Goal: Transaction & Acquisition: Purchase product/service

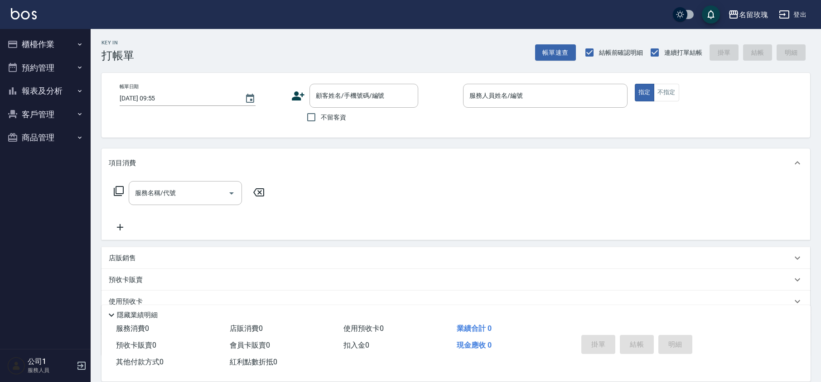
click at [307, 10] on div "名留玫瑰 登出" at bounding box center [410, 14] width 821 height 29
click at [327, 91] on div "顧客姓名/手機號碼/編號 顧客姓名/手機號碼/編號" at bounding box center [363, 96] width 109 height 24
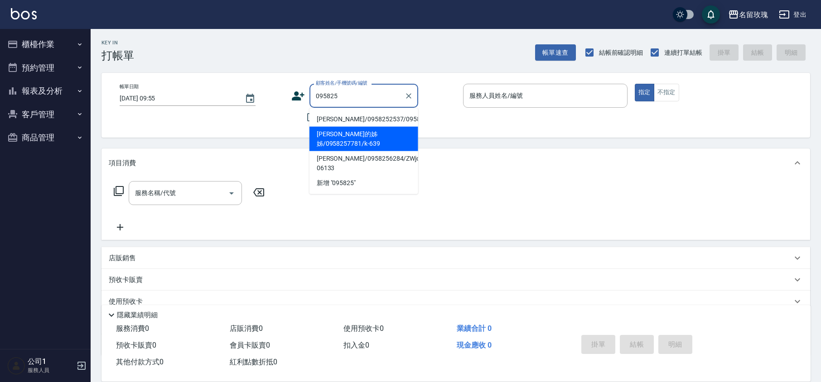
click at [385, 150] on li "[PERSON_NAME]的姊姊/0958257781/k-639" at bounding box center [363, 139] width 109 height 24
type input "[PERSON_NAME]的姊姊/0958257781/k-639"
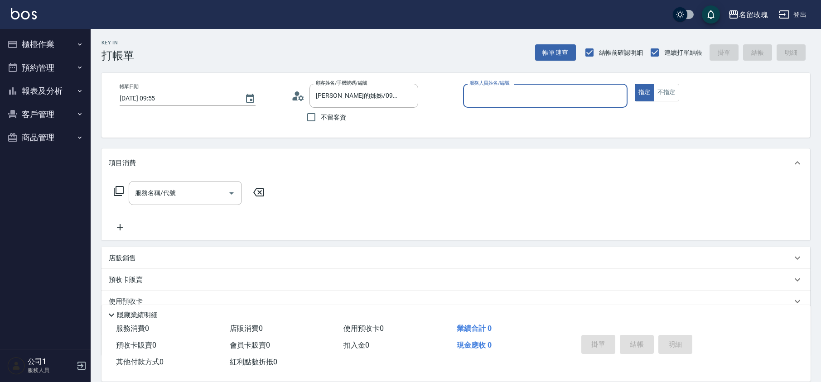
type input "[PERSON_NAME]-5"
click at [301, 96] on icon at bounding box center [300, 97] width 5 height 5
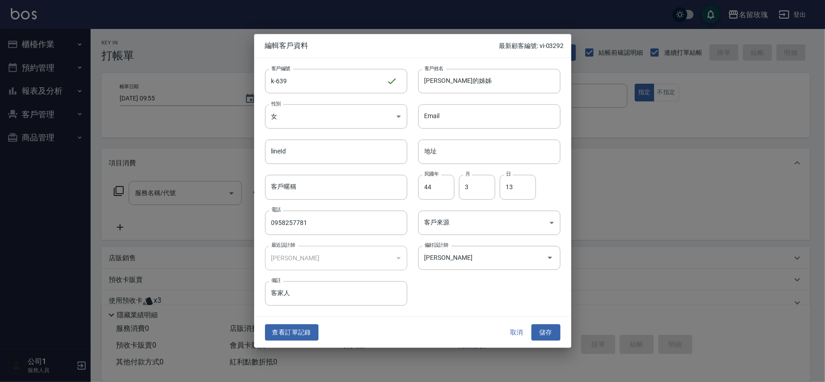
click at [519, 336] on button "取消" at bounding box center [517, 332] width 29 height 17
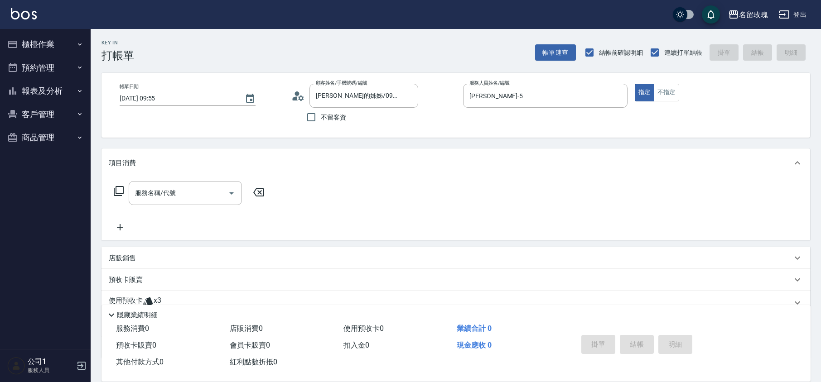
scroll to position [62, 0]
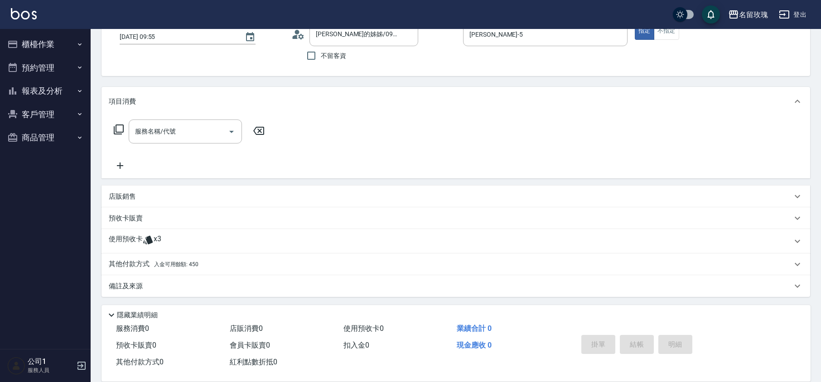
click at [165, 236] on div "使用預收卡 x3" at bounding box center [450, 242] width 683 height 14
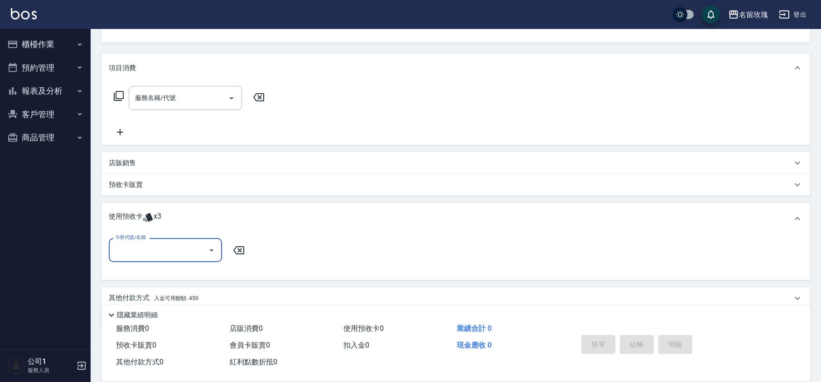
scroll to position [129, 0]
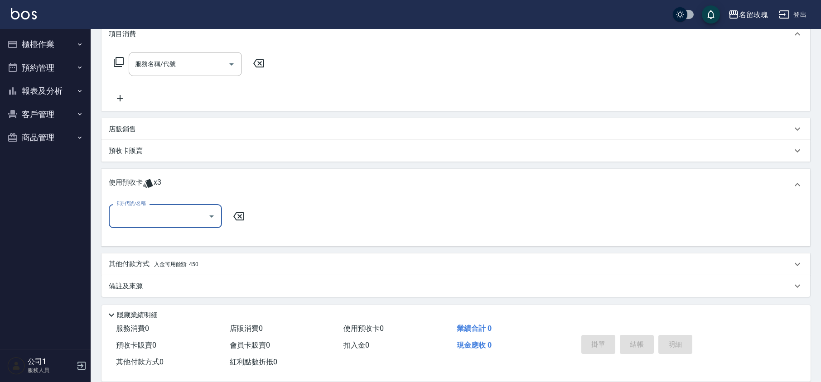
click at [200, 220] on input "卡券代號/名稱" at bounding box center [159, 216] width 92 height 16
click at [189, 244] on div "113 剪髮卡四送一(1000) 剩餘3張 113071" at bounding box center [165, 244] width 113 height 24
type input "113 剪髮卡四送一(1000) 113071"
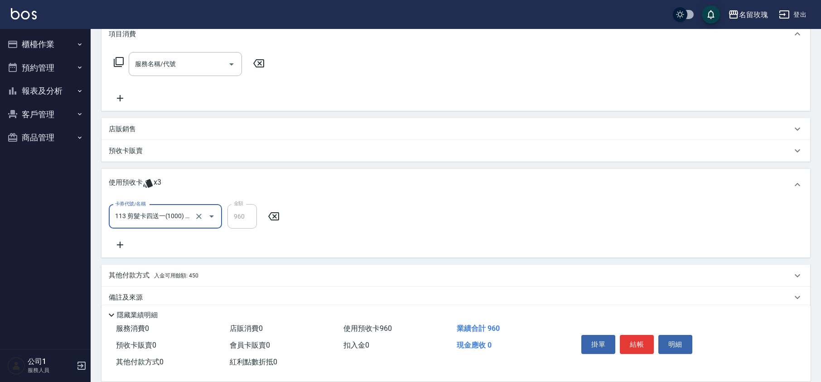
click at [210, 236] on div "卡券代號/名稱 113 剪髮卡四送一(1000) 113071 卡券代號/名稱 金額 960 金額" at bounding box center [456, 227] width 694 height 46
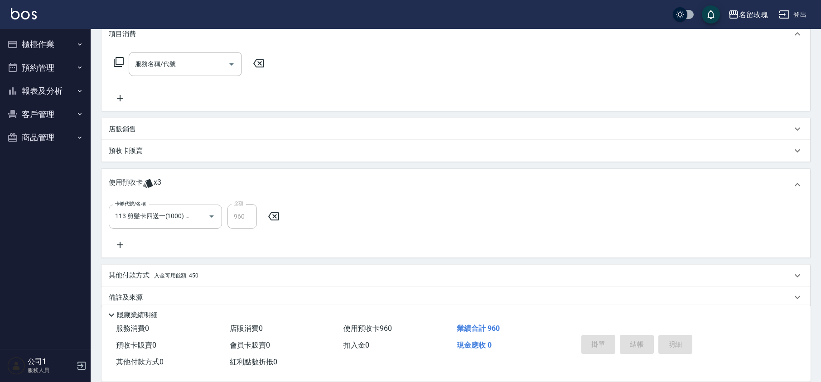
type input "[DATE] 10:19"
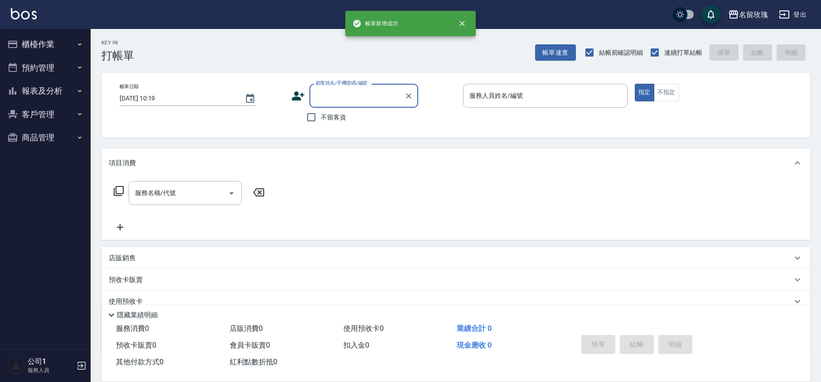
scroll to position [0, 0]
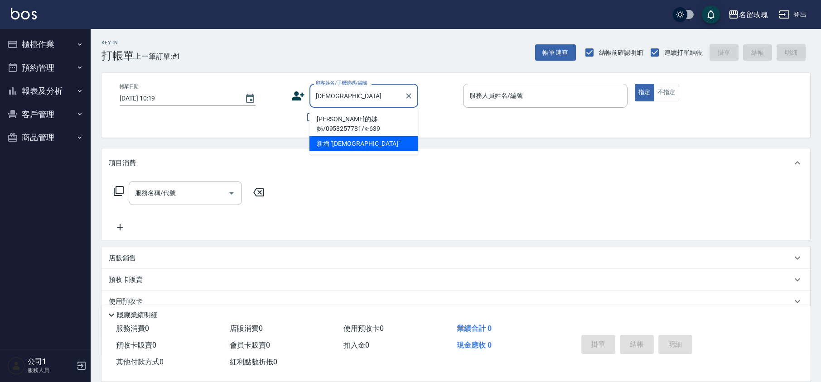
click at [346, 131] on li "[PERSON_NAME]的姊姊/0958257781/k-639" at bounding box center [363, 124] width 109 height 24
type input "[PERSON_NAME]的姊姊/0958257781/k-639"
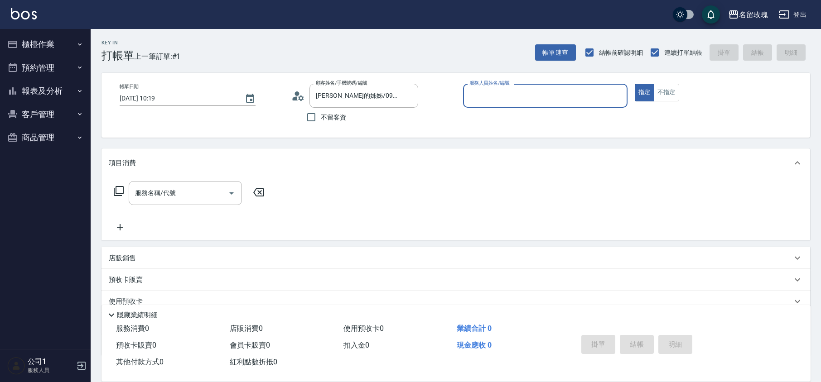
type input "[PERSON_NAME]-5"
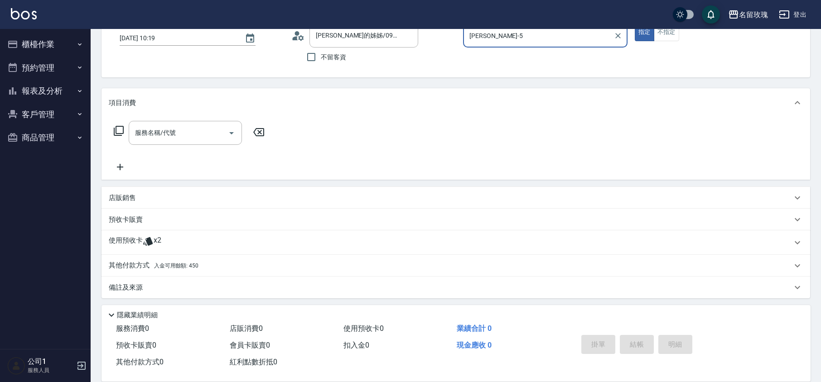
scroll to position [62, 0]
click at [151, 237] on icon at bounding box center [148, 240] width 11 height 11
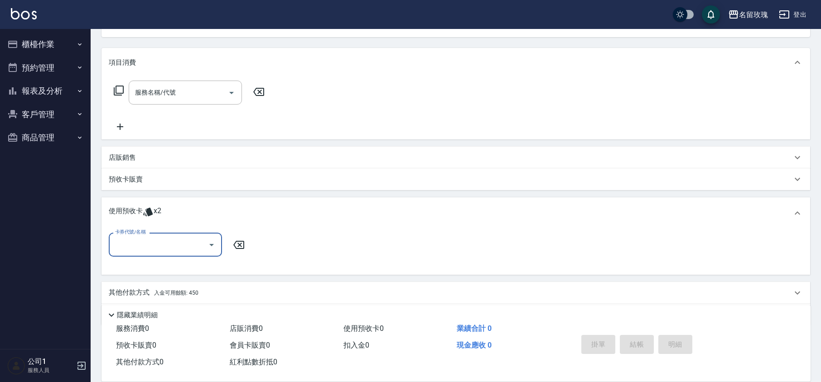
scroll to position [122, 0]
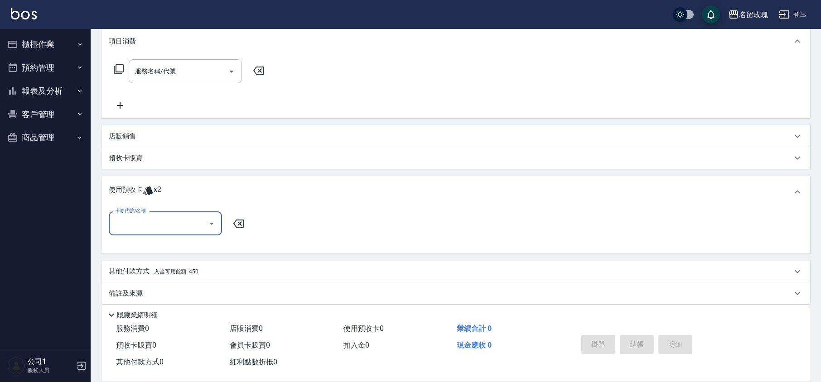
click at [48, 46] on button "櫃檯作業" at bounding box center [45, 45] width 83 height 24
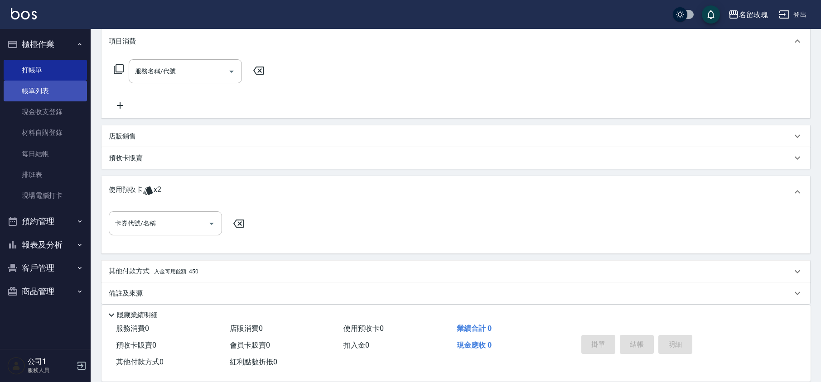
click at [50, 94] on link "帳單列表" at bounding box center [45, 91] width 83 height 21
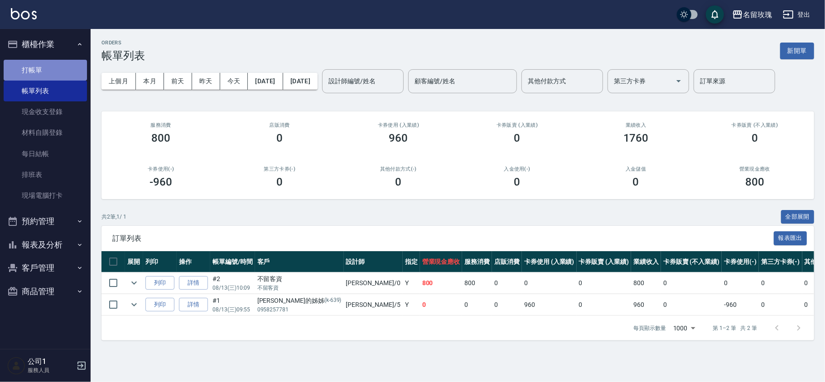
click at [40, 66] on link "打帳單" at bounding box center [45, 70] width 83 height 21
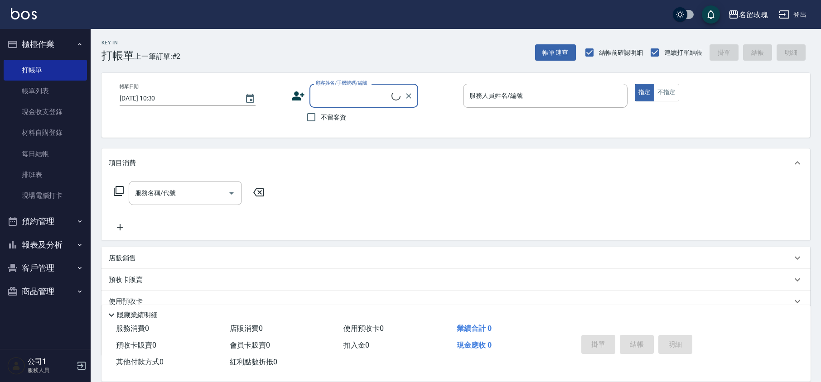
click at [33, 40] on button "櫃檯作業" at bounding box center [45, 45] width 83 height 24
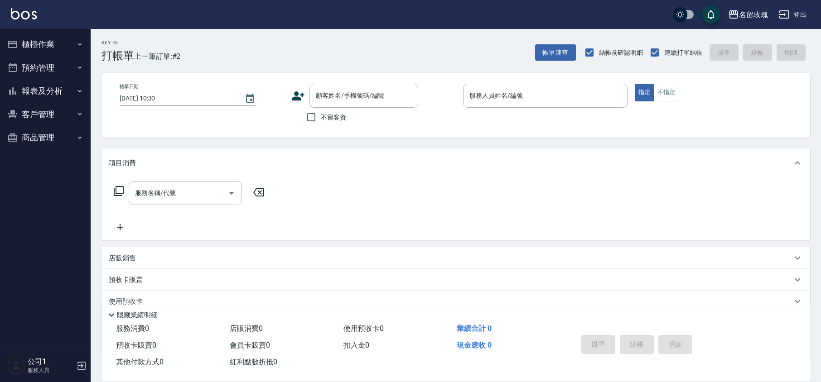
click at [260, 61] on div "Key In 打帳單 上一筆訂單:#2 帳單速查 結帳前確認明細 連續打單結帳 掛單 結帳 明細" at bounding box center [451, 45] width 720 height 33
drag, startPoint x: 320, startPoint y: 121, endPoint x: 330, endPoint y: 114, distance: 12.7
click at [319, 121] on input "不留客資" at bounding box center [311, 117] width 19 height 19
checkbox input "true"
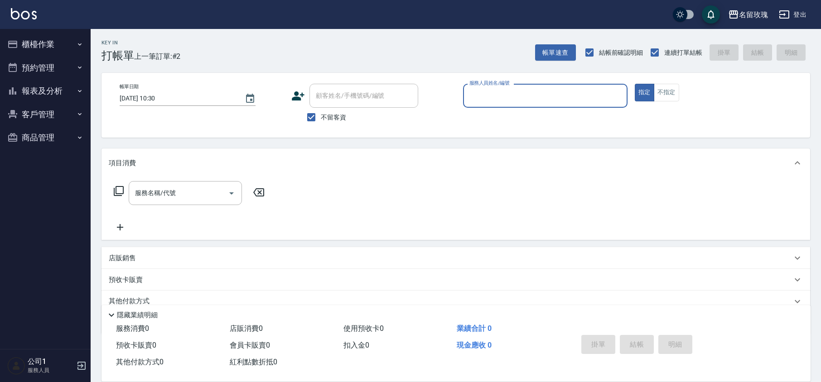
click at [586, 87] on div "服務人員姓名/編號" at bounding box center [545, 96] width 164 height 24
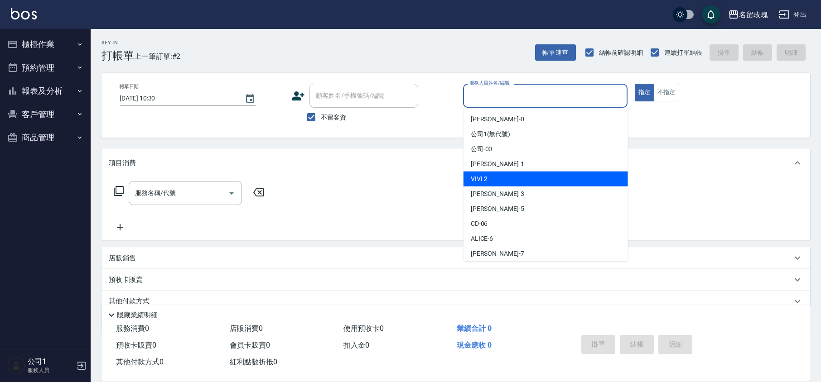
click at [499, 176] on div "VIVI -2" at bounding box center [546, 179] width 164 height 15
type input "VIVI-2"
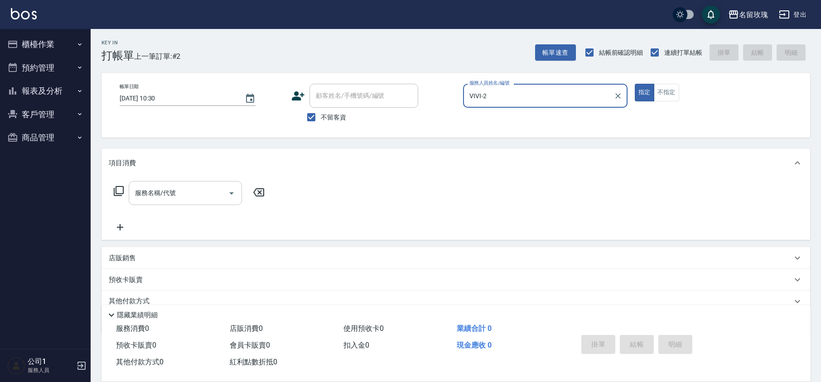
click at [157, 196] on div "服務名稱/代號 服務名稱/代號" at bounding box center [185, 193] width 113 height 24
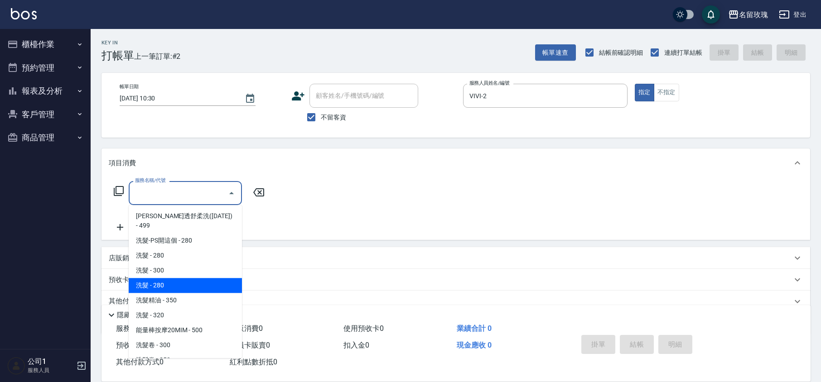
click at [174, 293] on span "洗髮精油 - 350" at bounding box center [185, 300] width 113 height 15
type input "洗髮精油(206)"
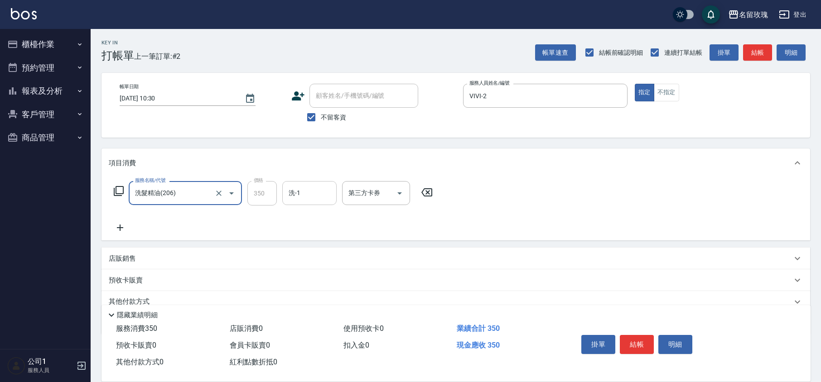
click at [334, 191] on div "洗-1" at bounding box center [309, 193] width 54 height 24
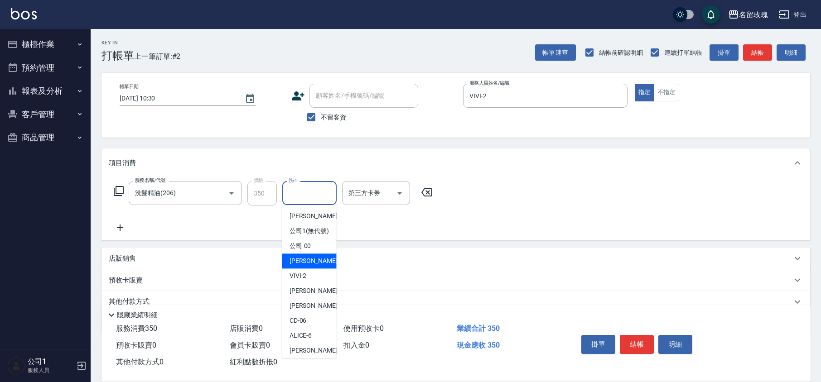
scroll to position [178, 0]
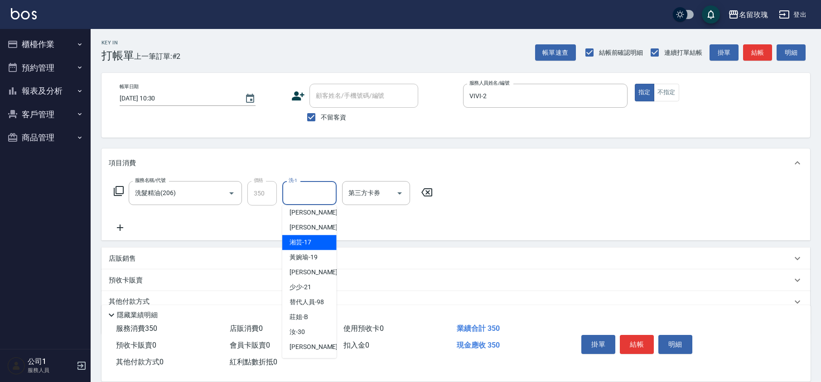
click at [316, 238] on div "湘芸 -17" at bounding box center [309, 242] width 54 height 15
type input "湘芸-17"
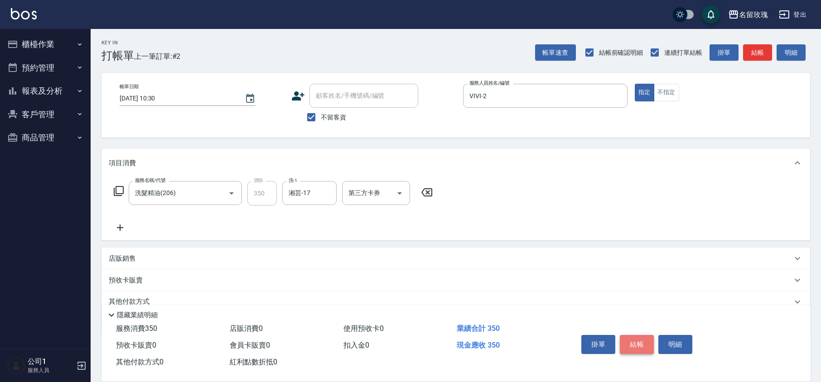
click at [633, 336] on button "結帳" at bounding box center [637, 344] width 34 height 19
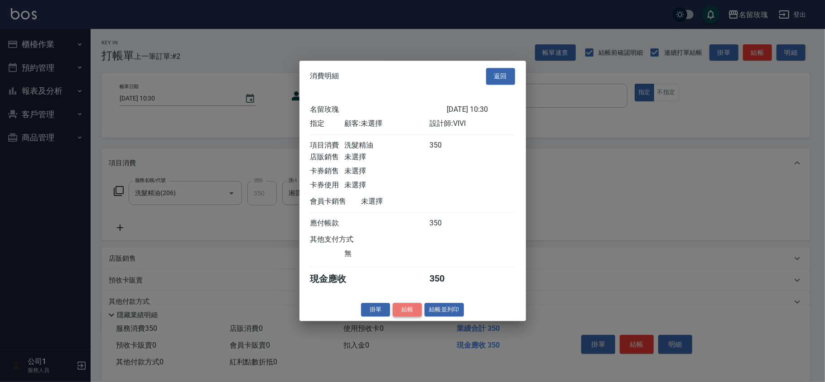
click at [412, 314] on button "結帳" at bounding box center [407, 310] width 29 height 14
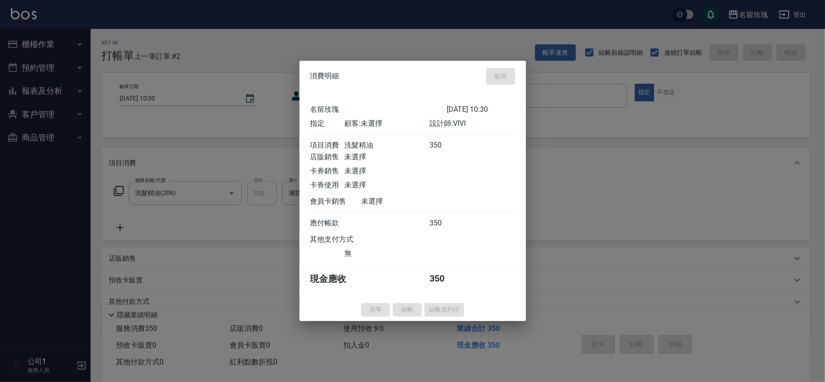
type input "[DATE] 10:33"
